Goal: Information Seeking & Learning: Learn about a topic

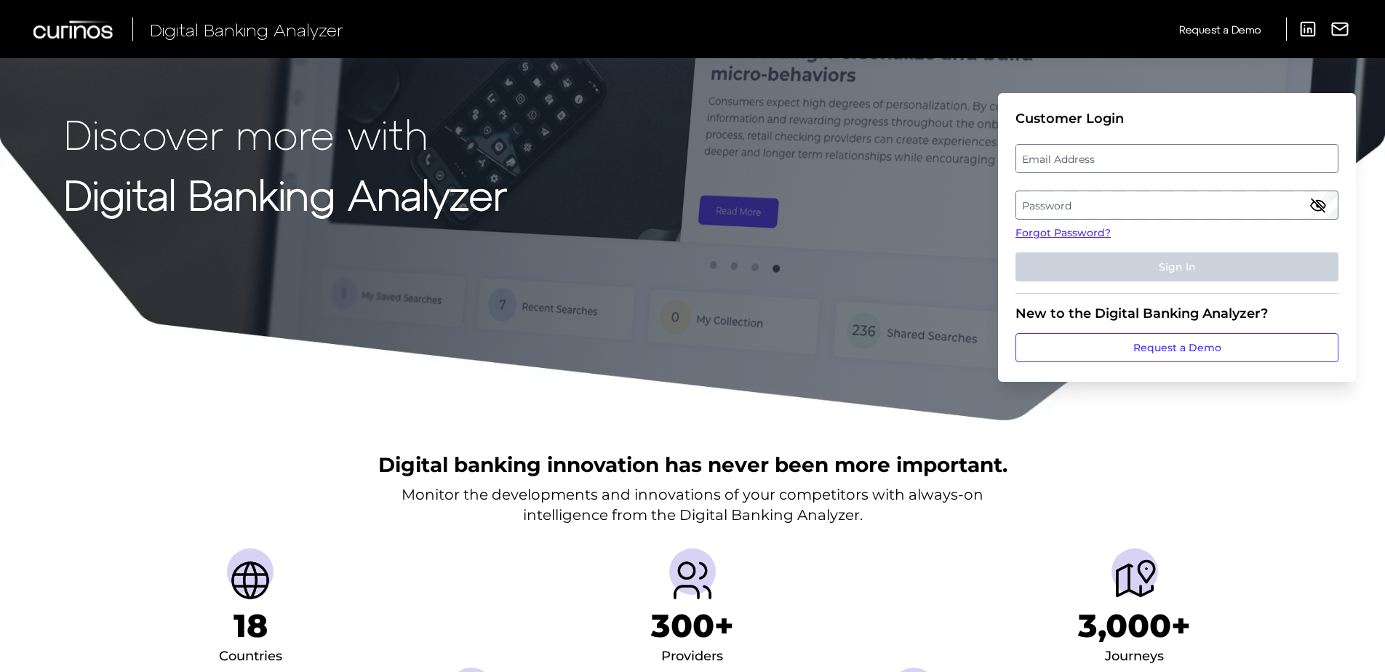
click at [1105, 162] on label "Email Address" at bounding box center [1176, 159] width 321 height 26
click at [1105, 162] on input "email" at bounding box center [1177, 158] width 323 height 29
click at [1094, 160] on input "Email Address" at bounding box center [1177, 158] width 323 height 29
type input "[PERSON_NAME][EMAIL_ADDRESS][DOMAIN_NAME]"
click at [1150, 199] on label "Password" at bounding box center [1176, 205] width 321 height 26
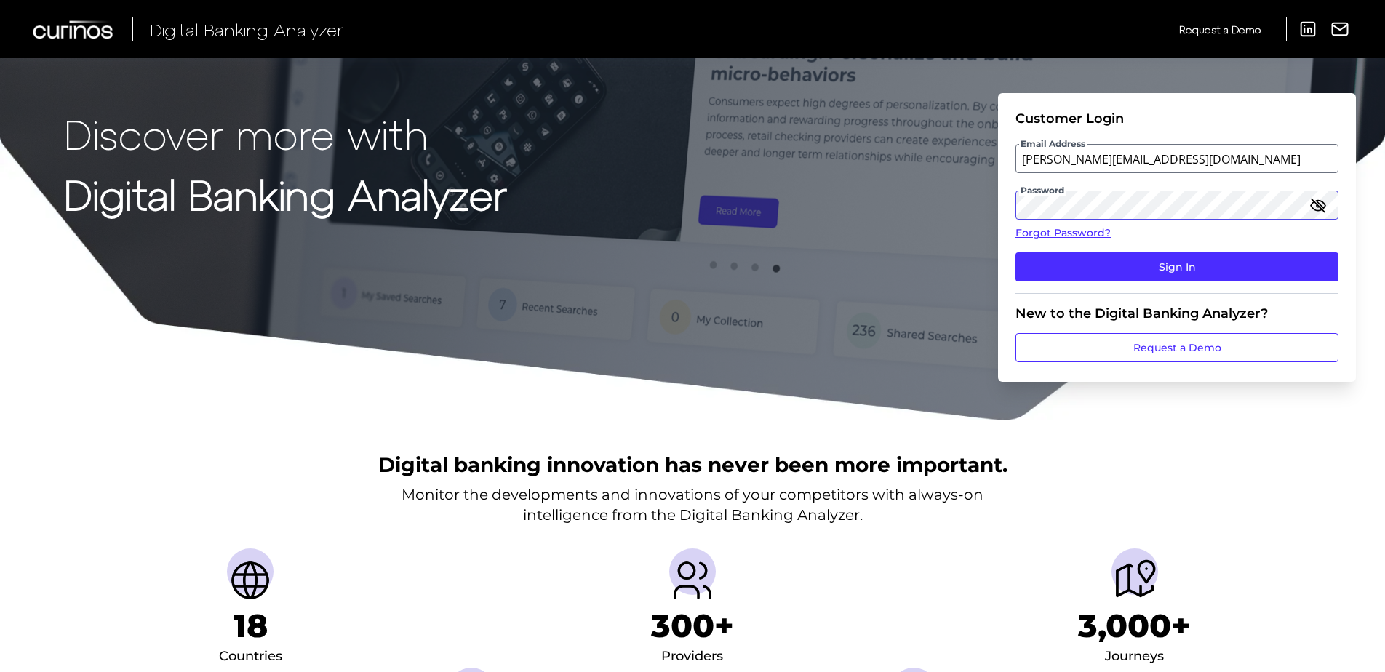
click at [1016, 252] on button "Sign In" at bounding box center [1177, 266] width 323 height 29
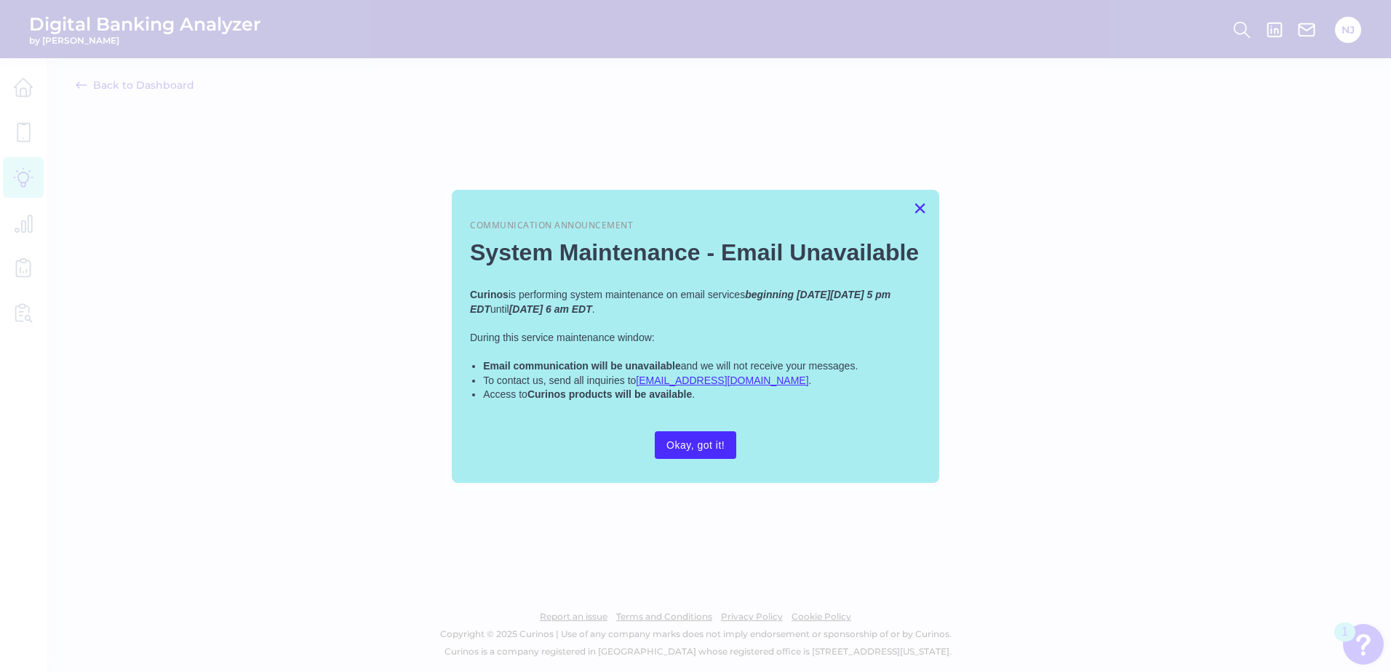
click at [920, 204] on button "×" at bounding box center [920, 207] width 14 height 23
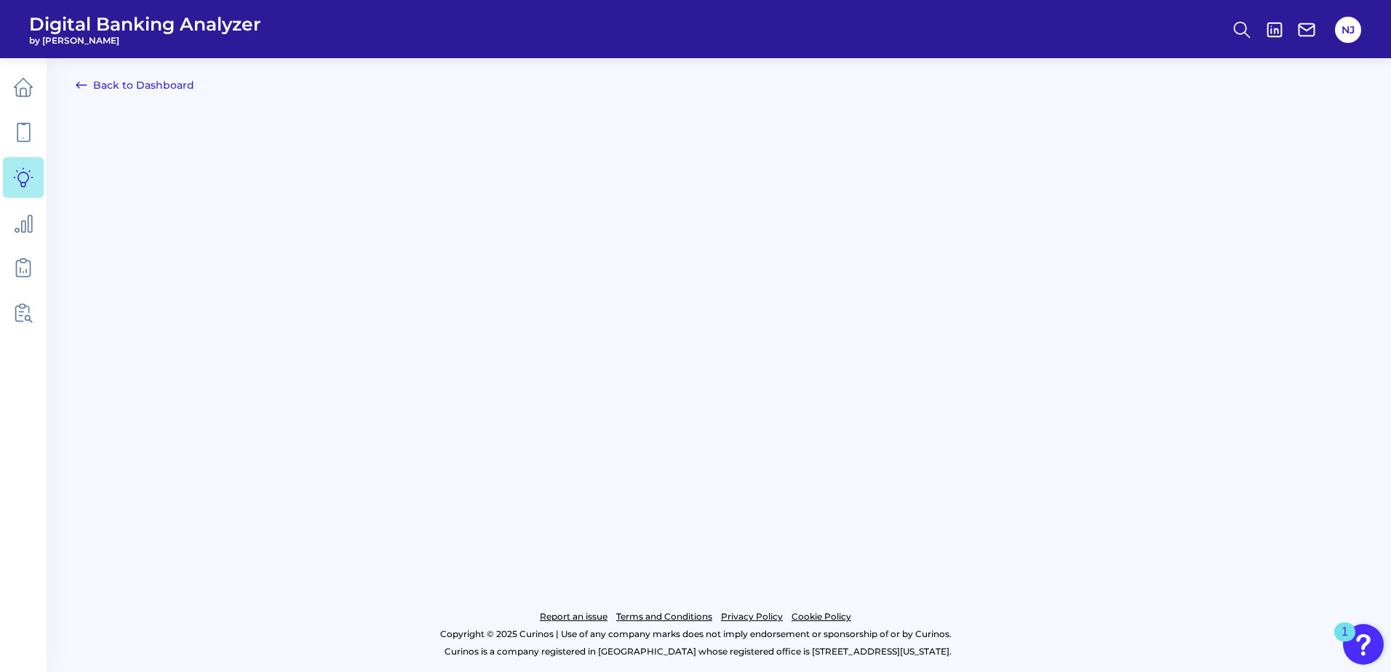
click at [87, 85] on icon at bounding box center [81, 84] width 17 height 17
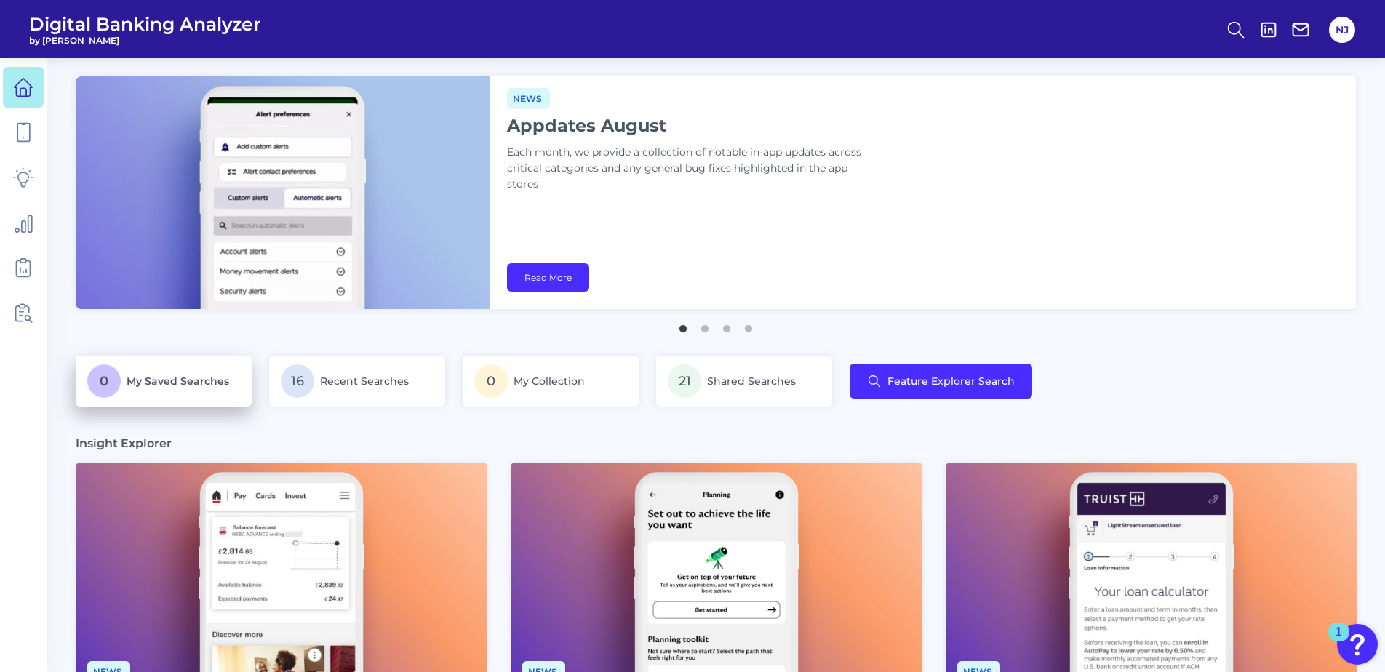
click at [140, 382] on span "My Saved Searches" at bounding box center [178, 381] width 103 height 13
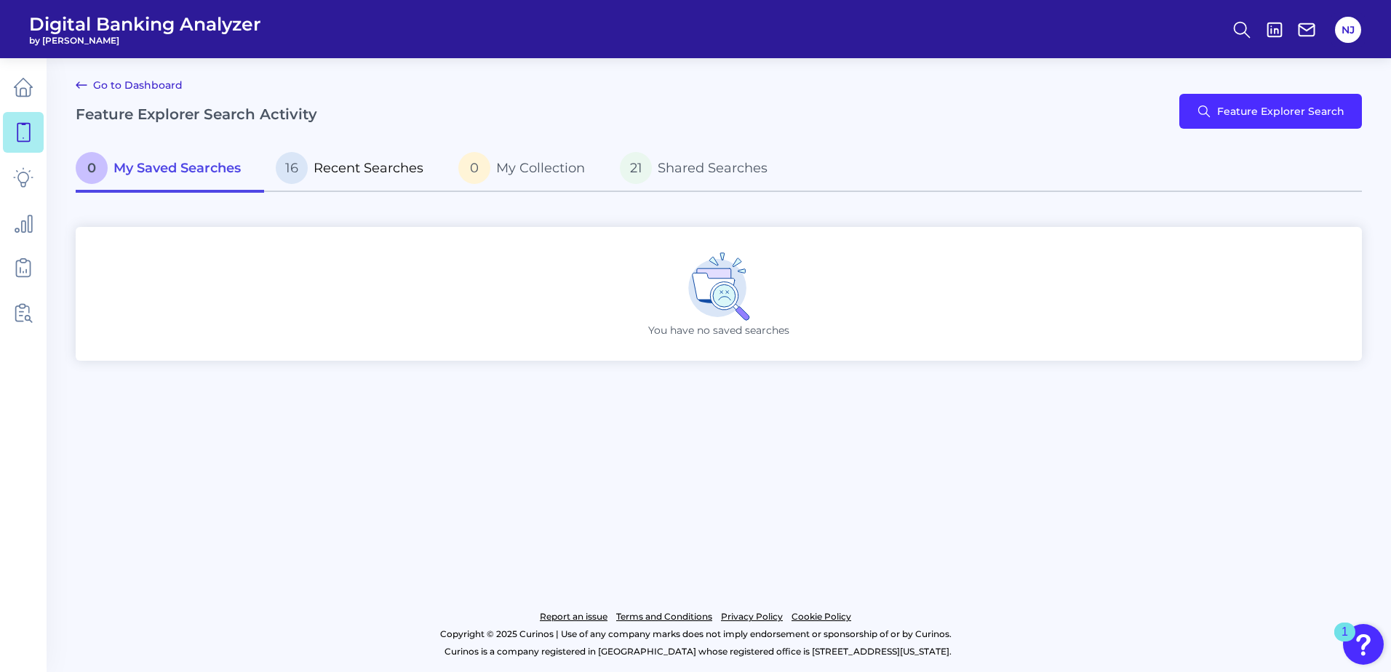
click at [360, 177] on p "16 Recent Searches" at bounding box center [350, 168] width 148 height 32
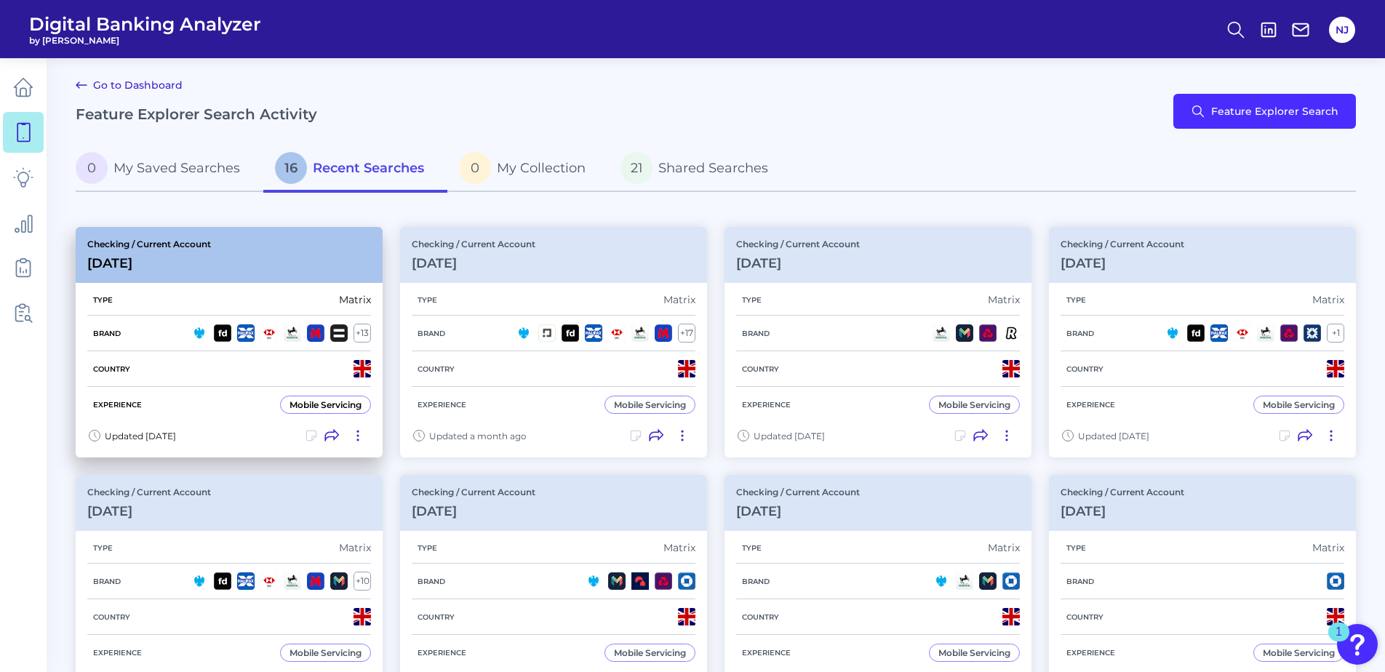
click at [208, 266] on h3 "[DATE]" at bounding box center [149, 263] width 124 height 16
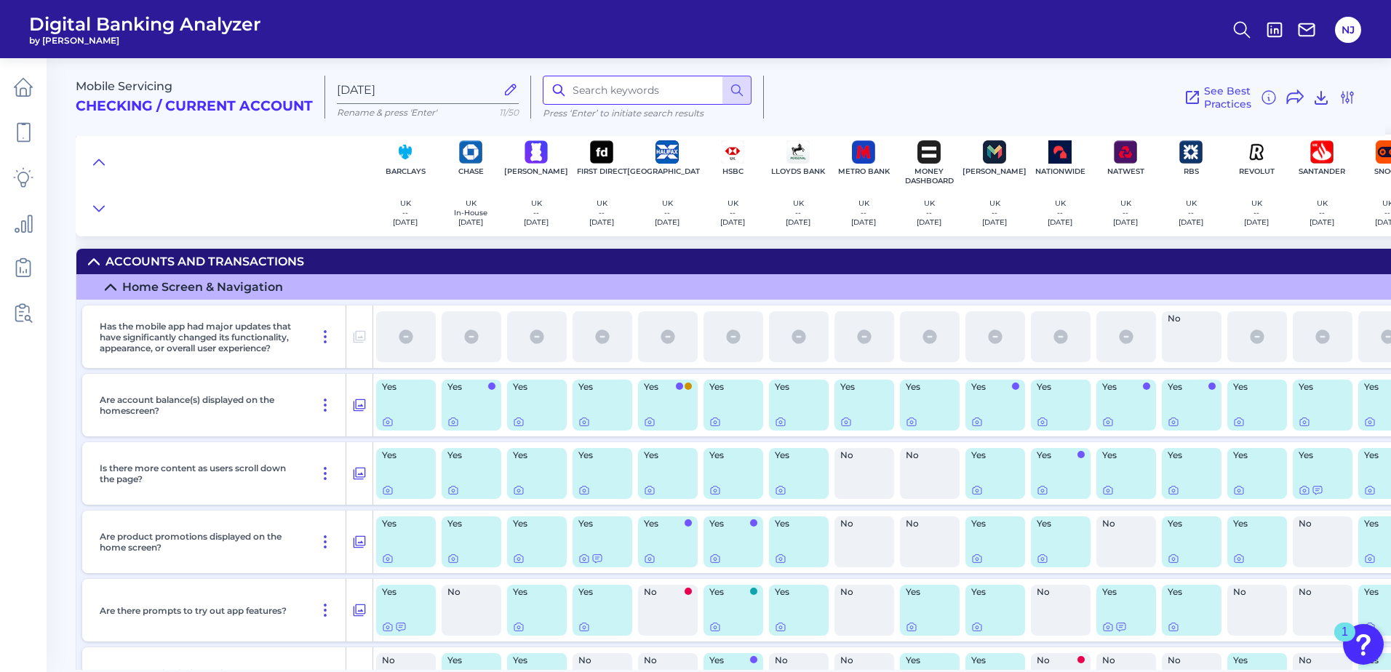
click at [598, 89] on input at bounding box center [647, 90] width 209 height 29
type input "open"
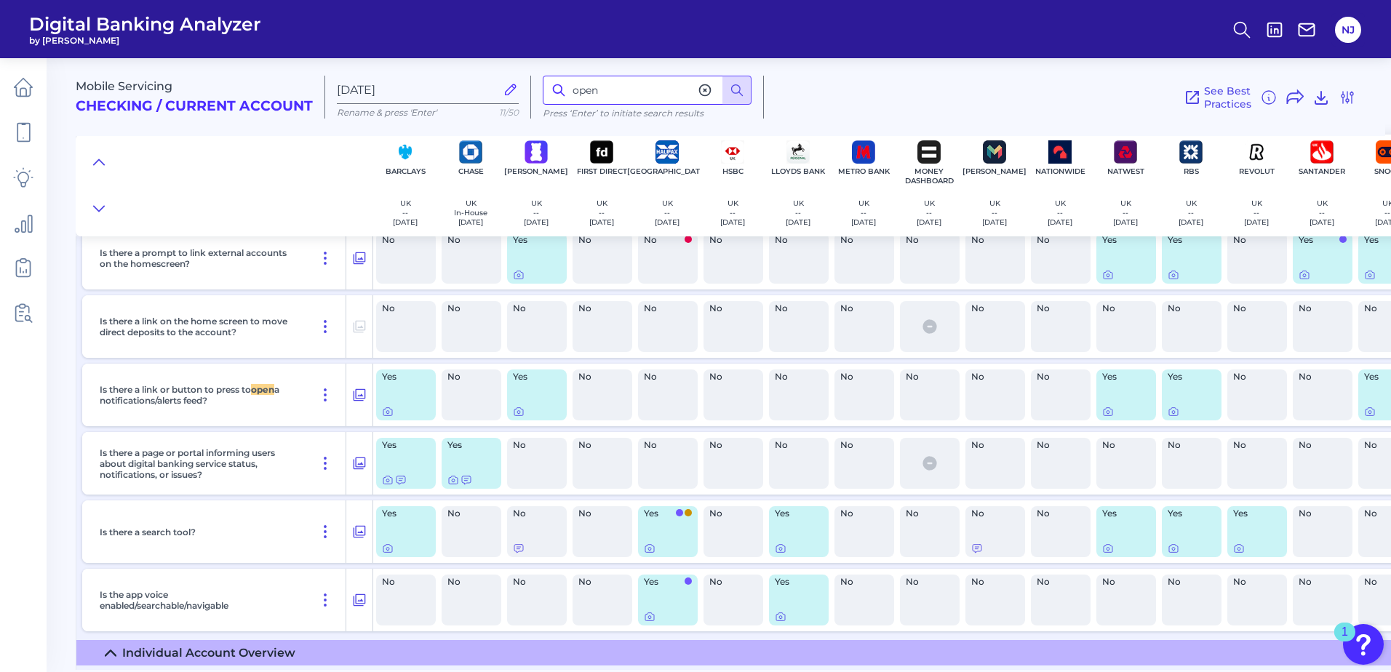
scroll to position [802, 0]
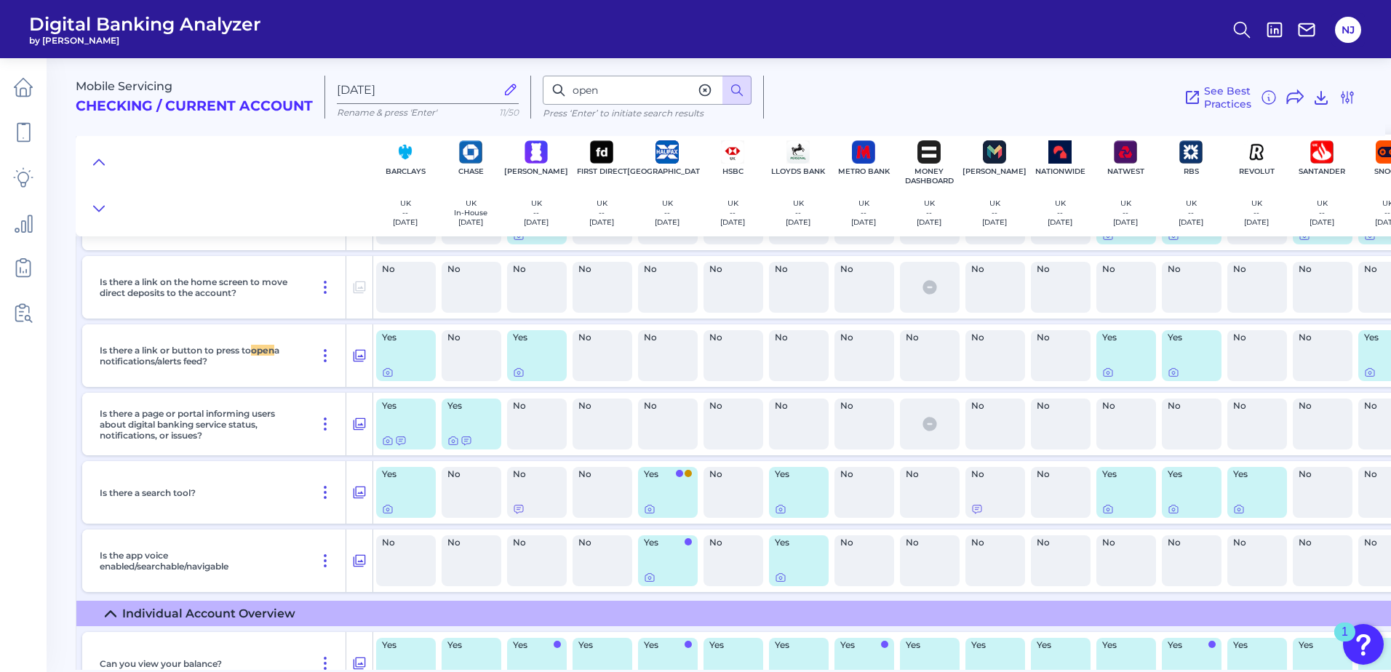
drag, startPoint x: 202, startPoint y: 115, endPoint x: 176, endPoint y: 116, distance: 25.5
click at [196, 115] on div "Mobile Servicing Checking / Current Account" at bounding box center [201, 97] width 250 height 43
click at [24, 84] on icon at bounding box center [23, 87] width 20 height 20
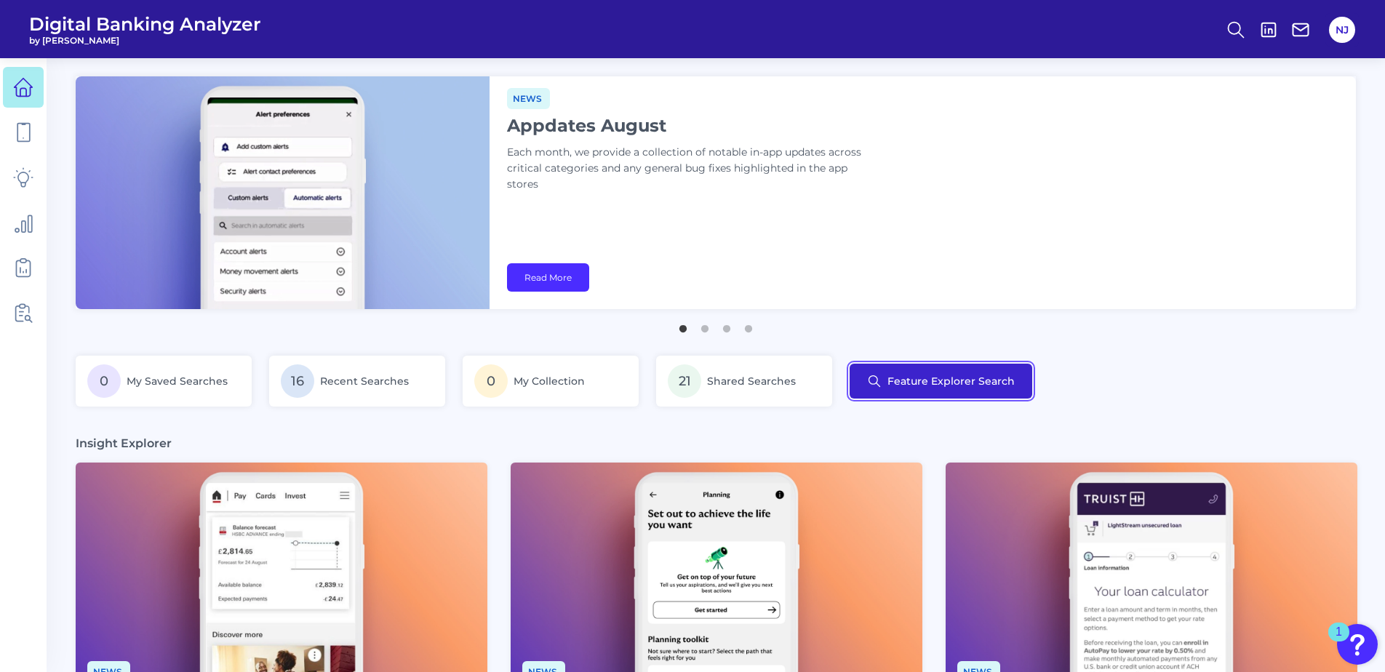
click at [949, 373] on button "Feature Explorer Search" at bounding box center [941, 381] width 183 height 35
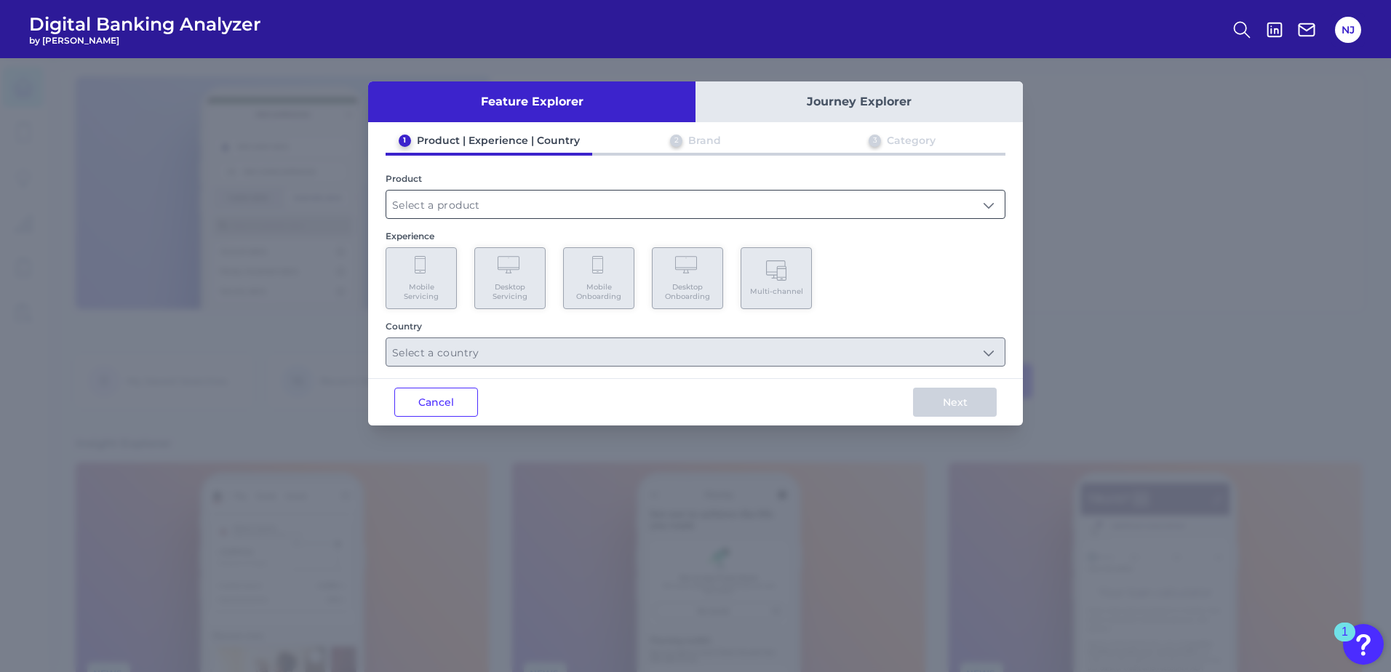
click at [599, 211] on input "text" at bounding box center [695, 205] width 618 height 28
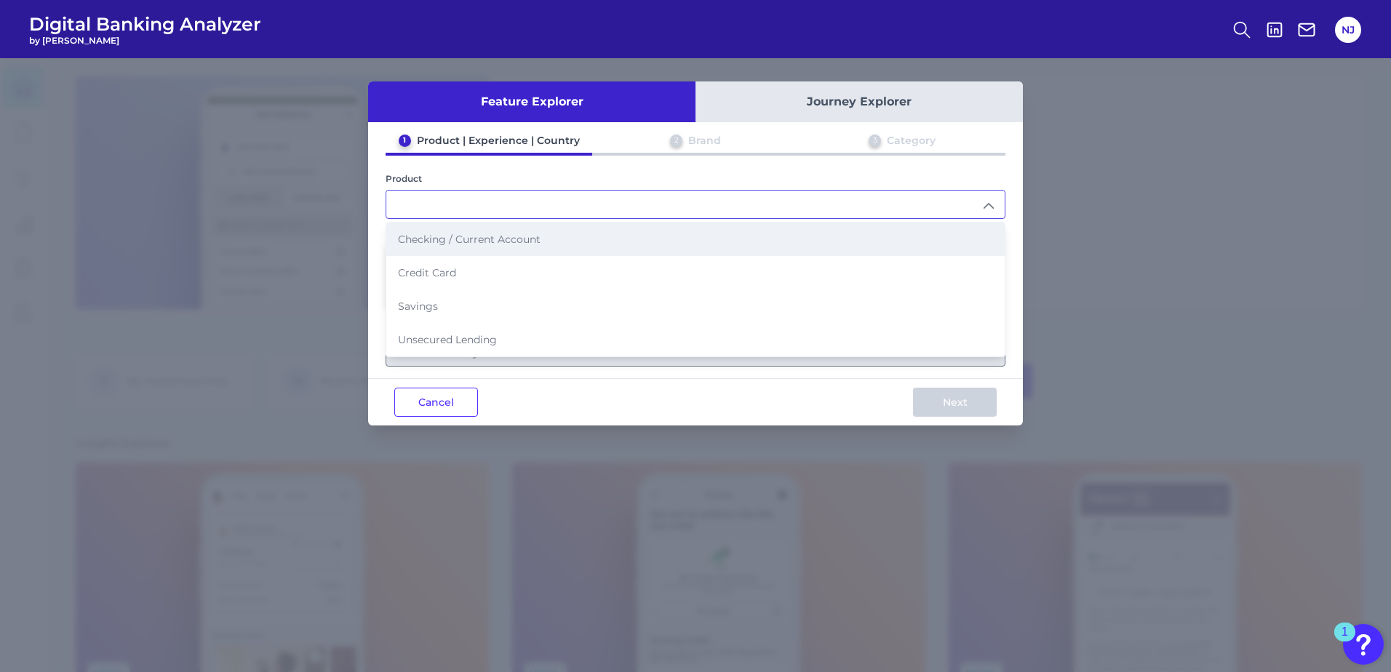
click at [555, 242] on li "Checking / Current Account" at bounding box center [695, 239] width 618 height 33
type input "Checking / Current Account"
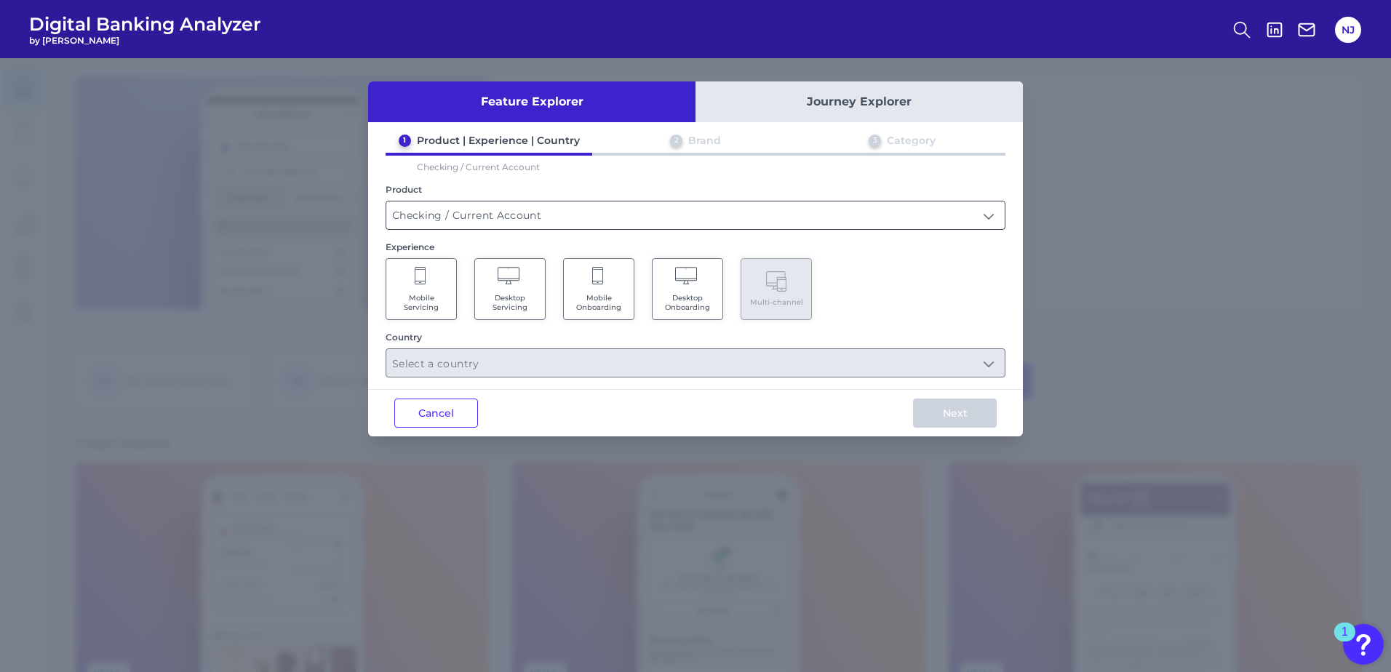
click at [554, 221] on input "Checking / Current Account" at bounding box center [695, 216] width 618 height 28
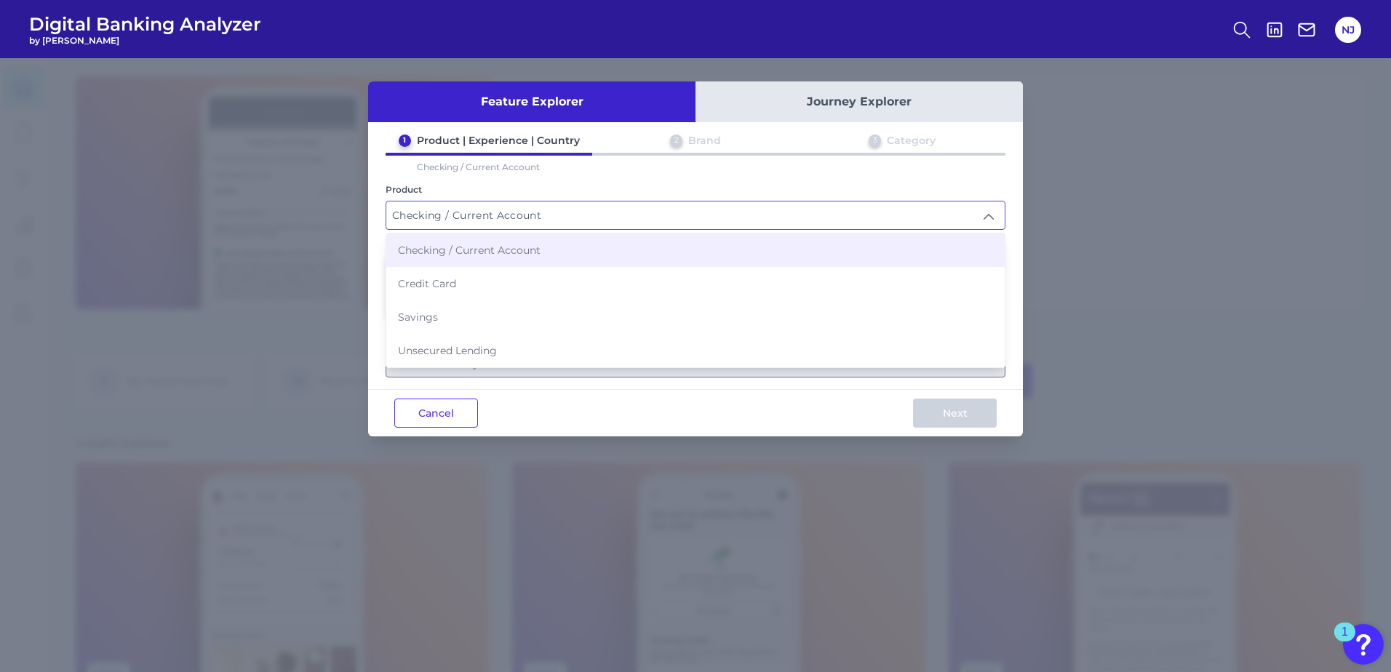
click at [525, 247] on span "Checking / Current Account" at bounding box center [469, 250] width 143 height 13
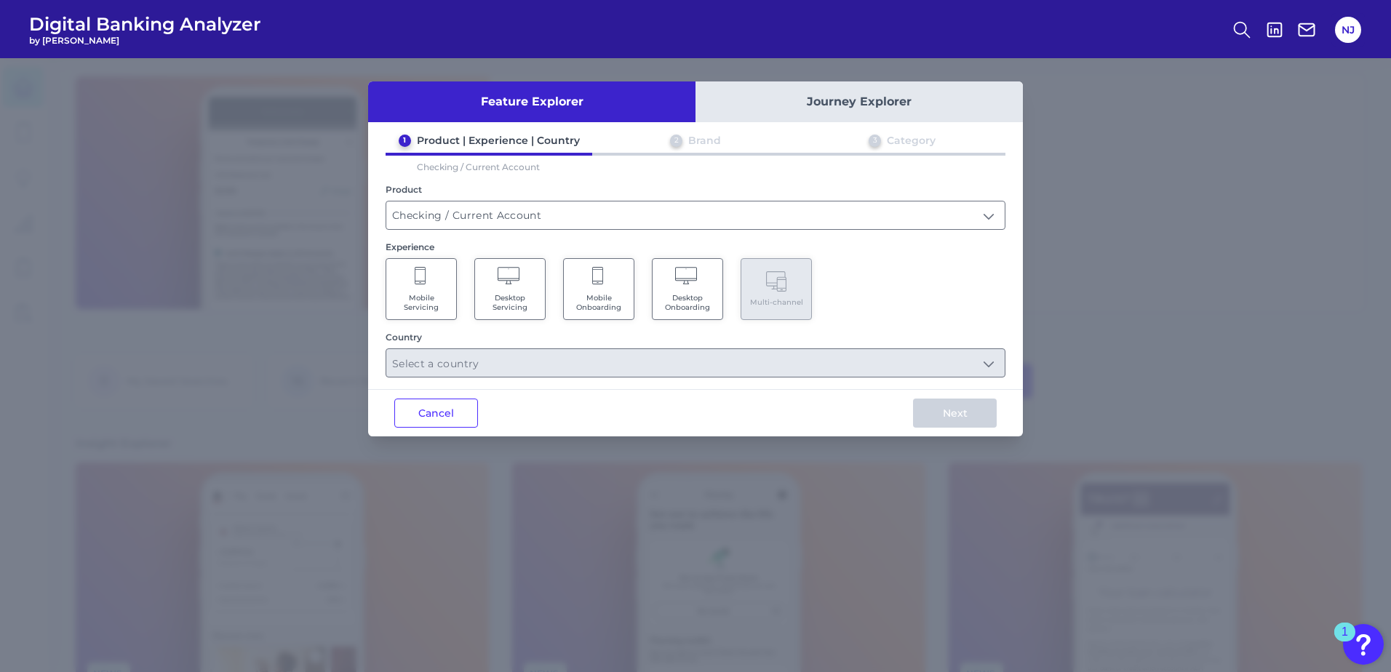
click at [431, 276] on Servicing "Mobile Servicing" at bounding box center [421, 289] width 71 height 62
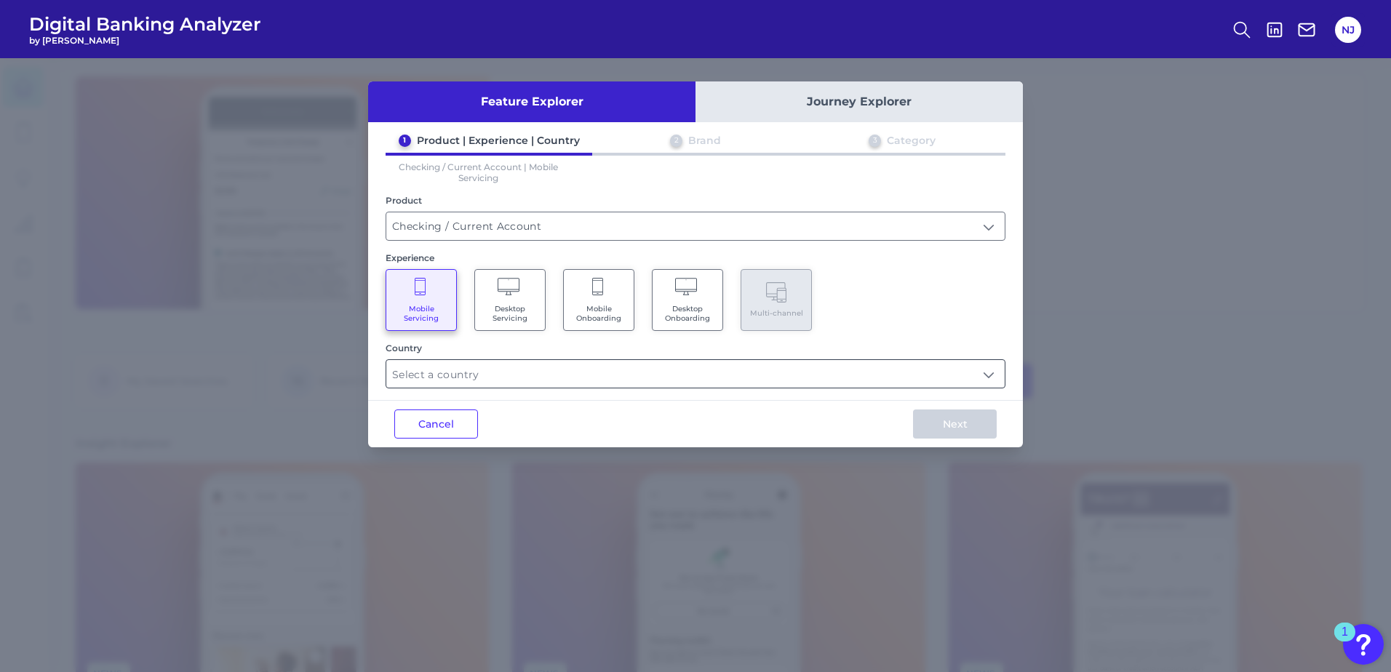
click at [490, 380] on input "text" at bounding box center [695, 374] width 618 height 28
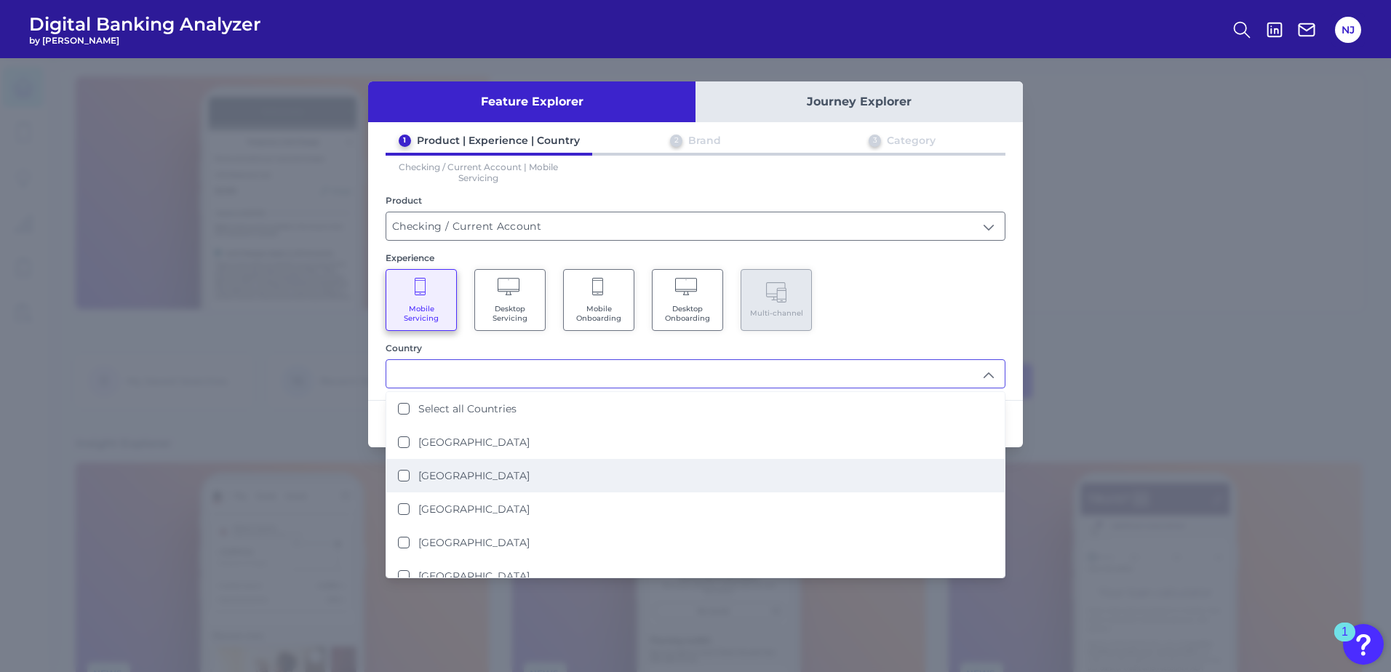
click at [399, 479] on Kingdom "[GEOGRAPHIC_DATA]" at bounding box center [404, 476] width 12 height 12
type input "[GEOGRAPHIC_DATA]"
click at [990, 298] on div "Mobile Servicing Desktop Servicing Mobile Onboarding Desktop Onboarding Multi-c…" at bounding box center [696, 300] width 620 height 62
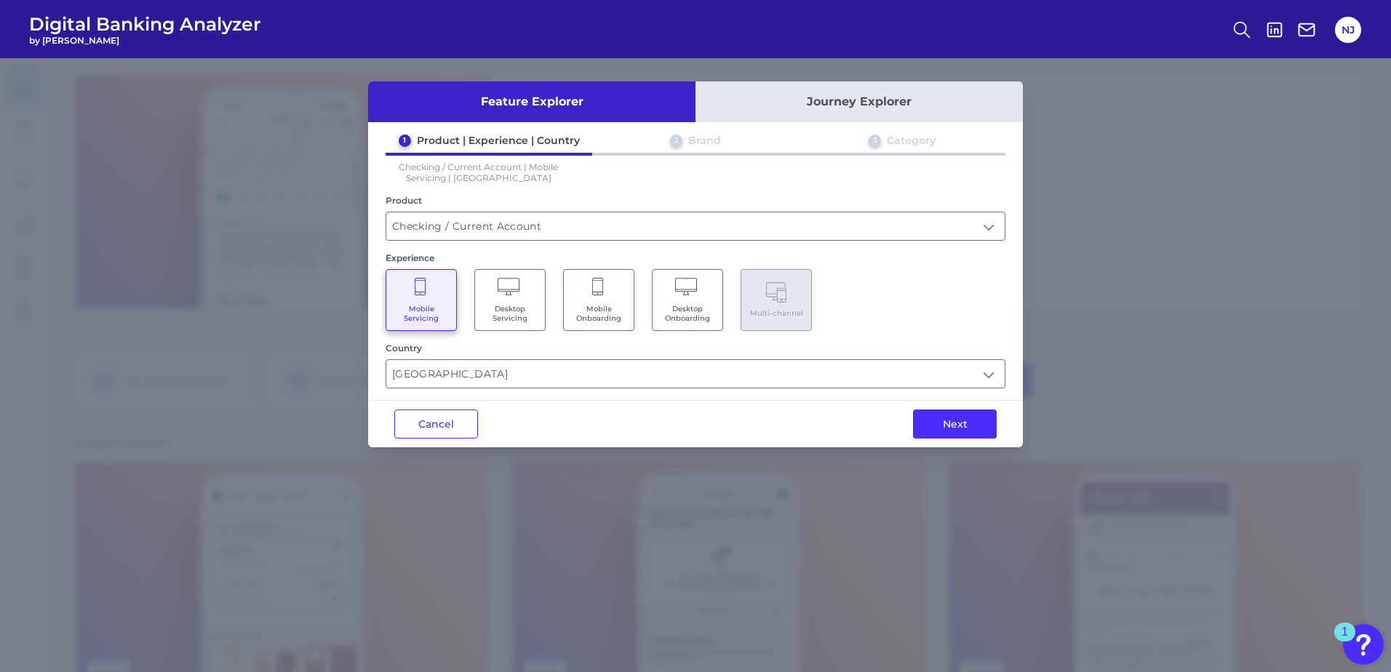
click at [962, 434] on button "Next" at bounding box center [955, 424] width 84 height 29
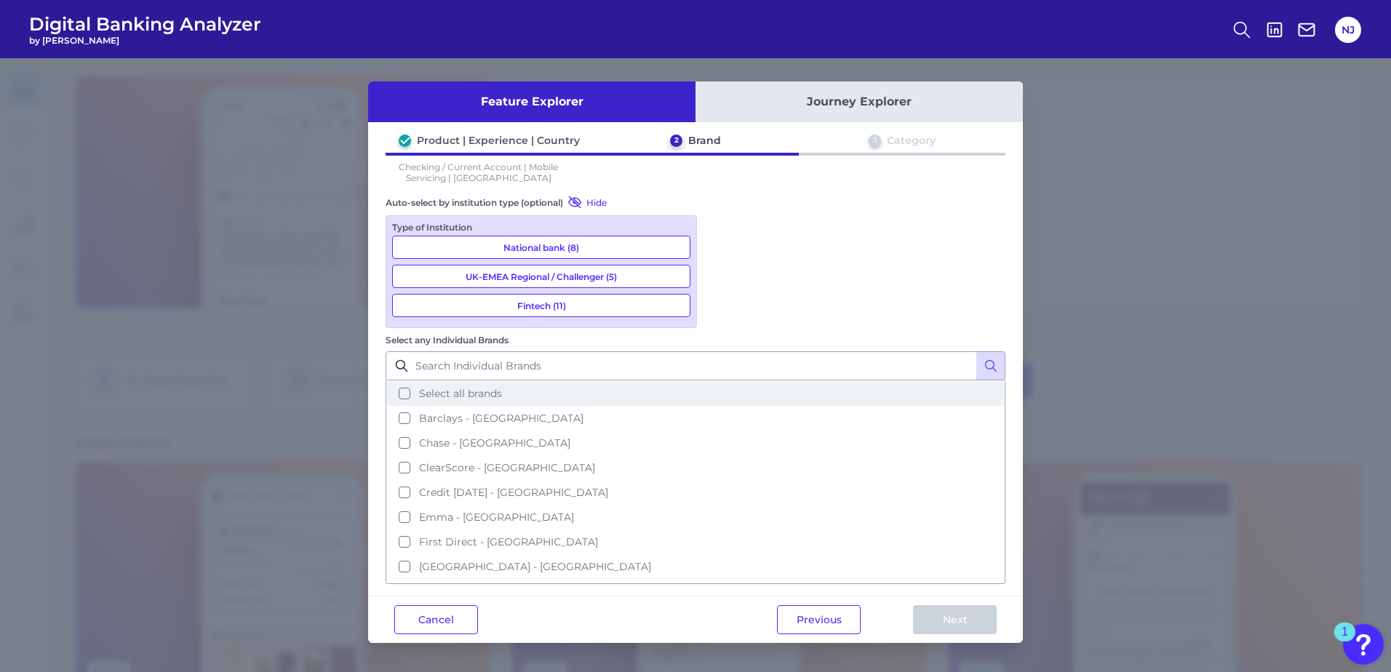
click at [720, 381] on button "Select all brands" at bounding box center [695, 393] width 617 height 25
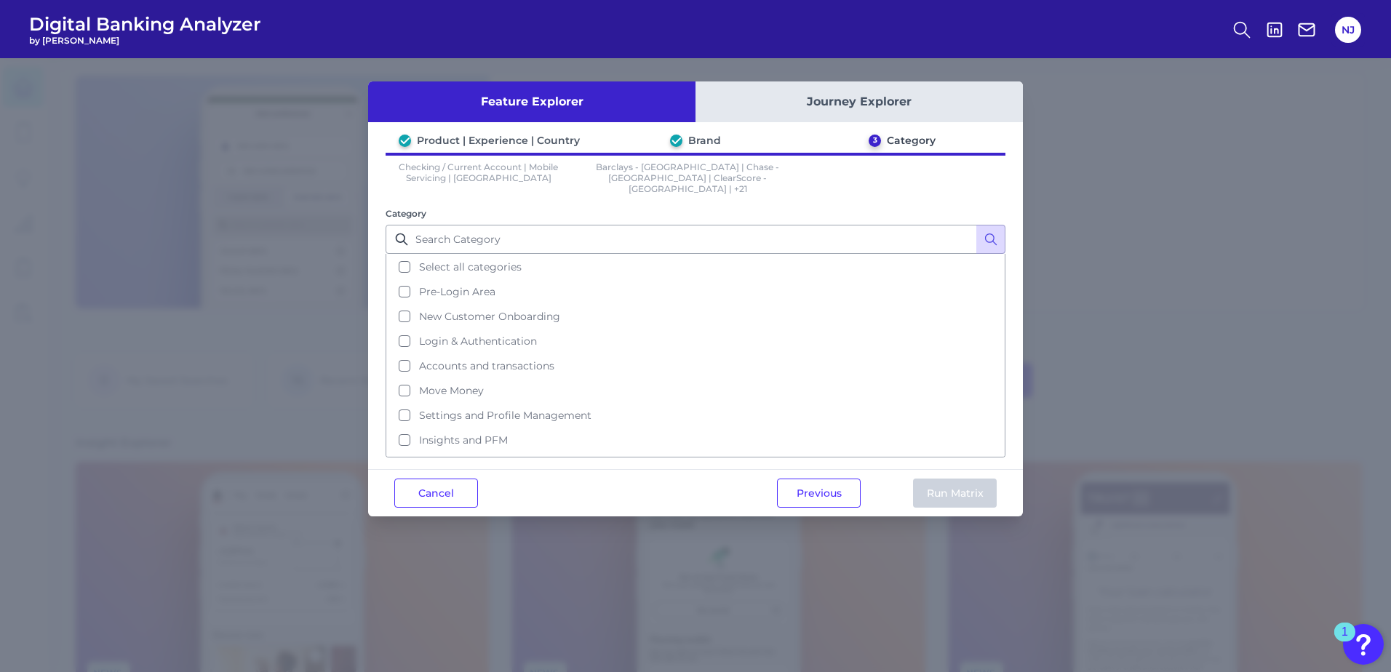
click at [482, 254] on ul "Select all categories Pre-Login Area New Customer Onboarding Login & Authentica…" at bounding box center [696, 356] width 620 height 204
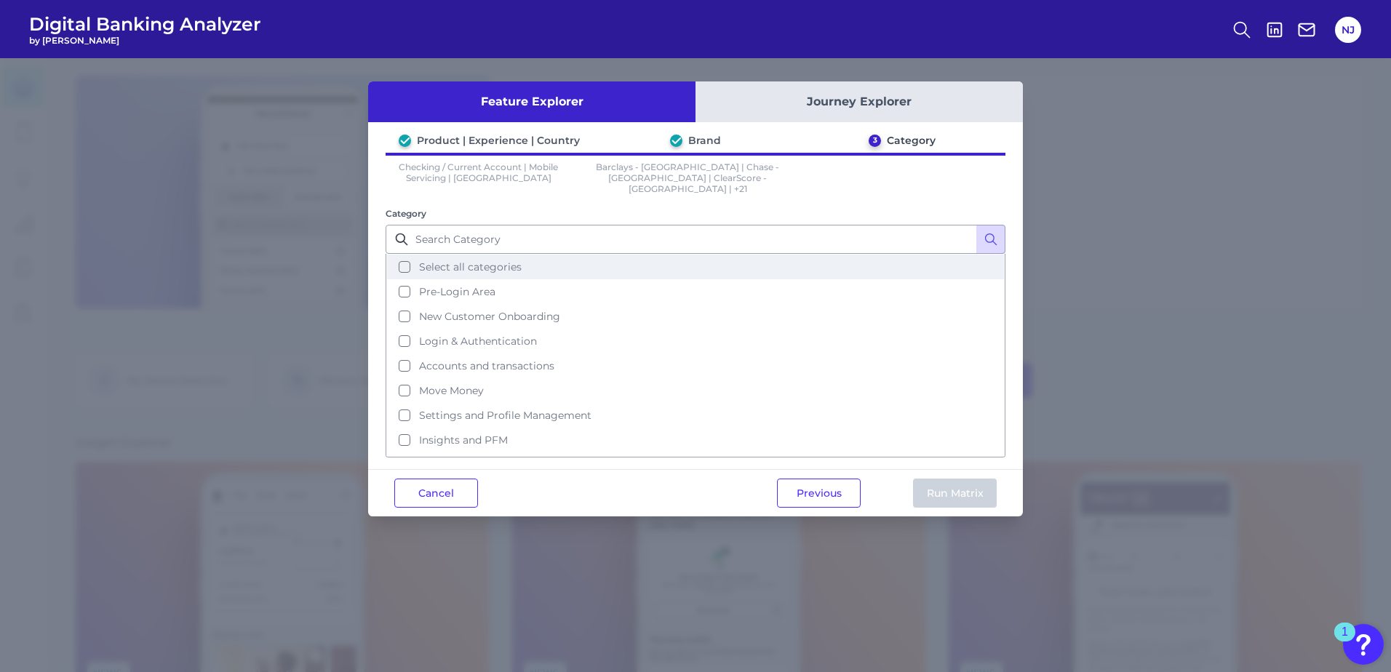
click at [479, 260] on span "Select all categories" at bounding box center [470, 266] width 103 height 13
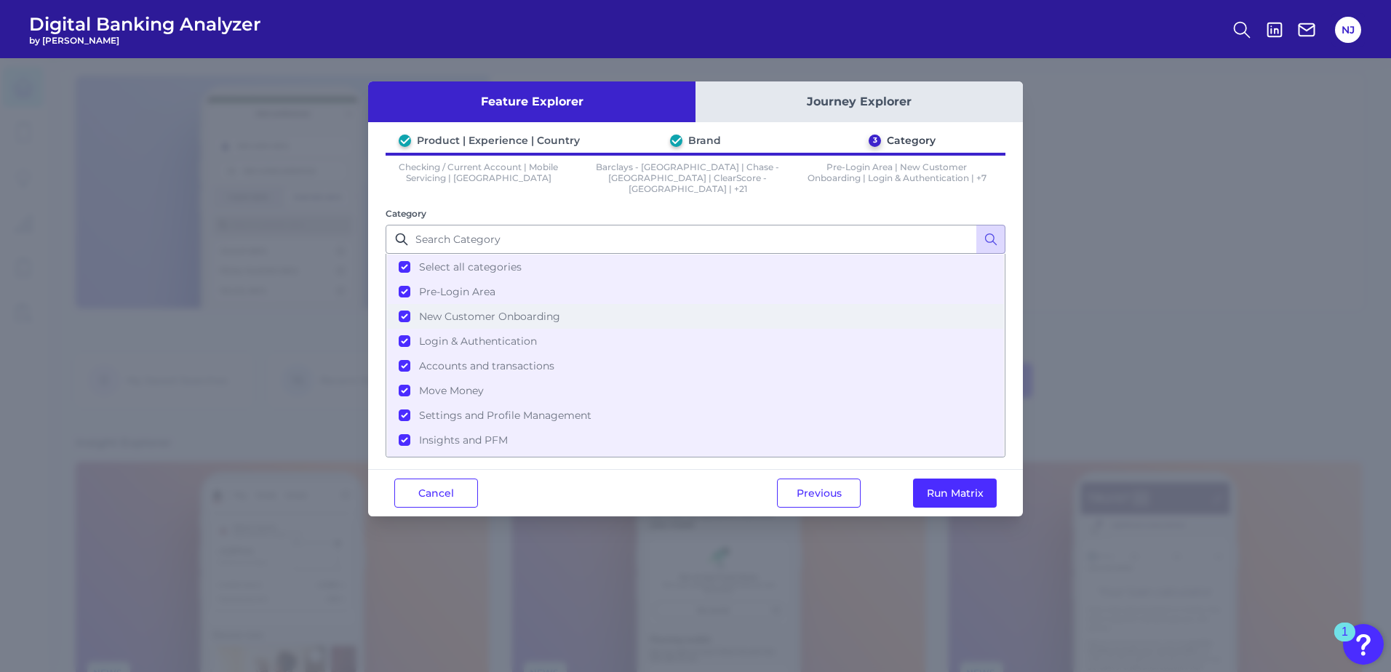
scroll to position [71, 0]
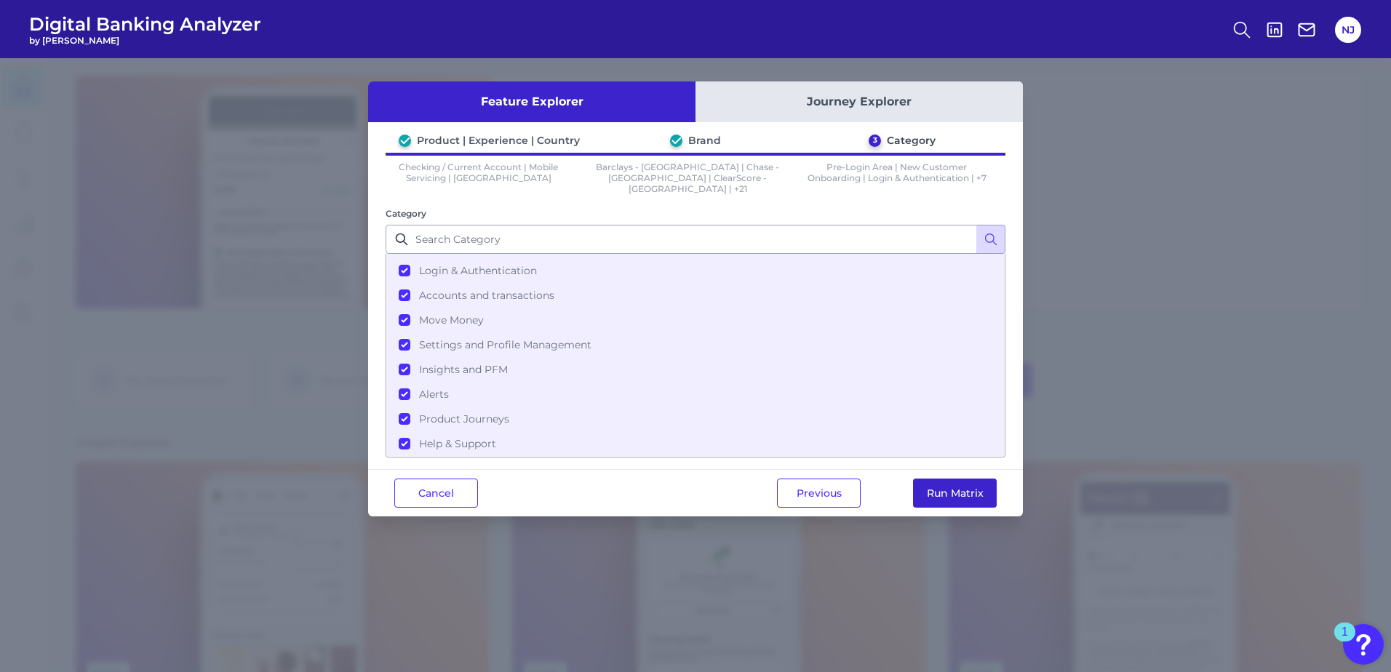
click at [976, 479] on button "Run Matrix" at bounding box center [955, 493] width 84 height 29
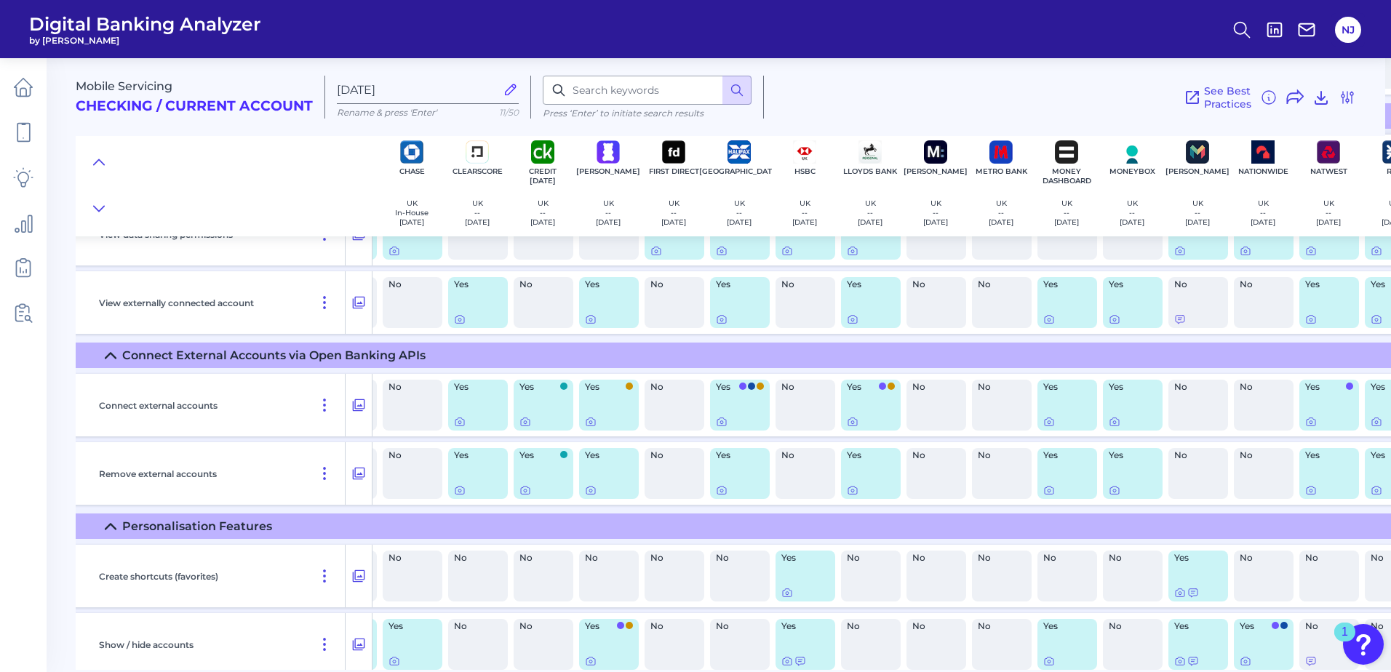
scroll to position [15451, 0]
